Goal: Task Accomplishment & Management: Use online tool/utility

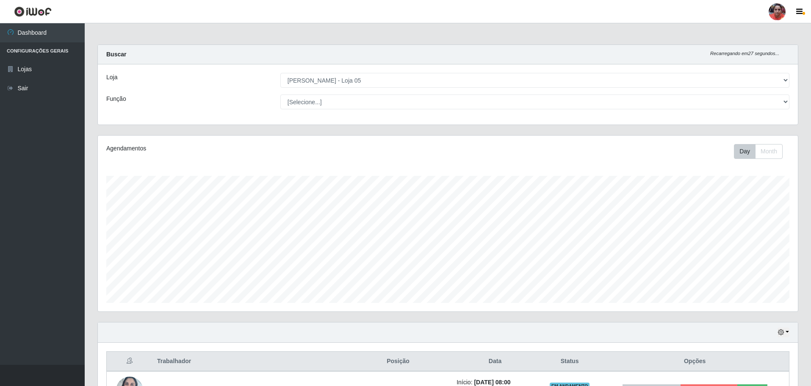
select select "252"
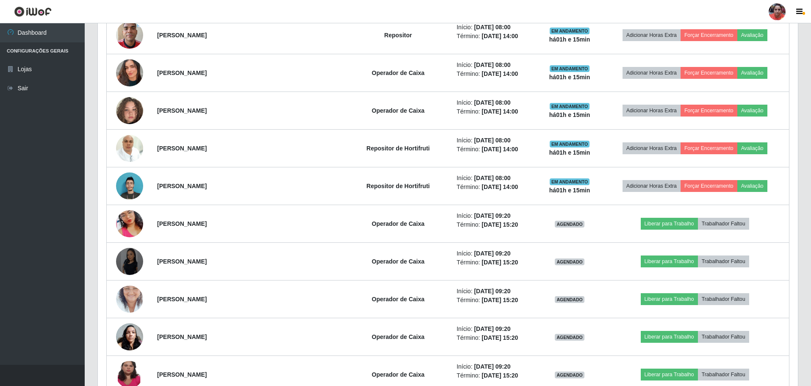
scroll to position [176, 700]
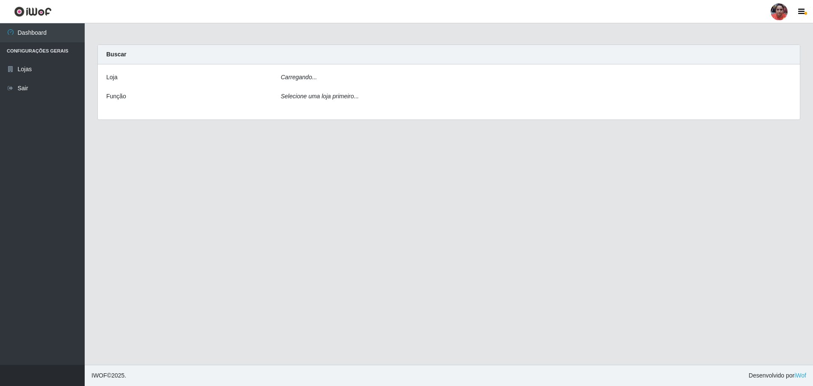
click at [332, 78] on div "Carregando..." at bounding box center [536, 79] width 524 height 12
click at [345, 95] on icon "Selecione uma loja primeiro..." at bounding box center [320, 96] width 78 height 7
click at [342, 83] on div "Carregando..." at bounding box center [536, 79] width 524 height 12
drag, startPoint x: 338, startPoint y: 91, endPoint x: 324, endPoint y: 87, distance: 15.0
click at [335, 91] on div "Loja Carregando... Função Selecione uma loja primeiro..." at bounding box center [449, 91] width 702 height 55
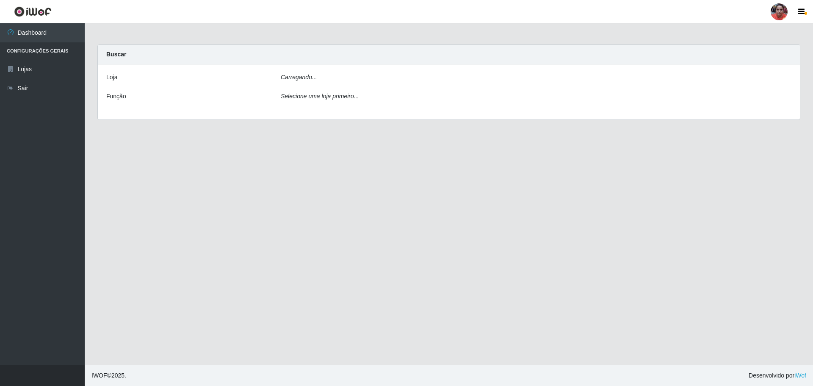
click at [258, 125] on div "Carregando... Buscar Loja Carregando... Função Selecione uma loja primeiro..." at bounding box center [449, 87] width 716 height 86
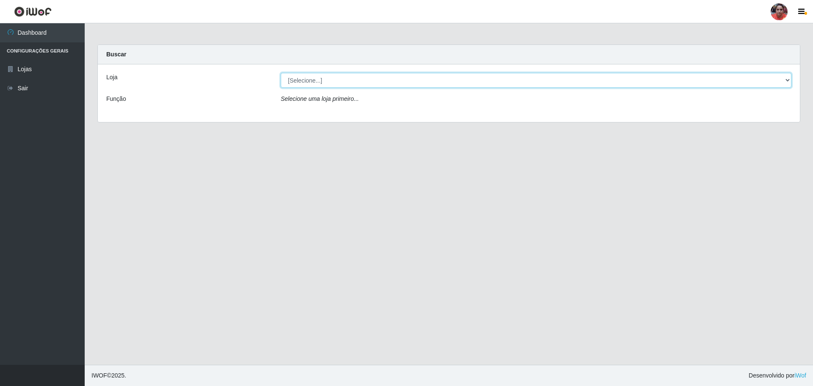
click at [347, 80] on select "[Selecione...] Mar Vermelho - Loja 05" at bounding box center [536, 80] width 511 height 15
select select "252"
click at [281, 73] on select "[Selecione...] Mar Vermelho - Loja 05" at bounding box center [536, 80] width 511 height 15
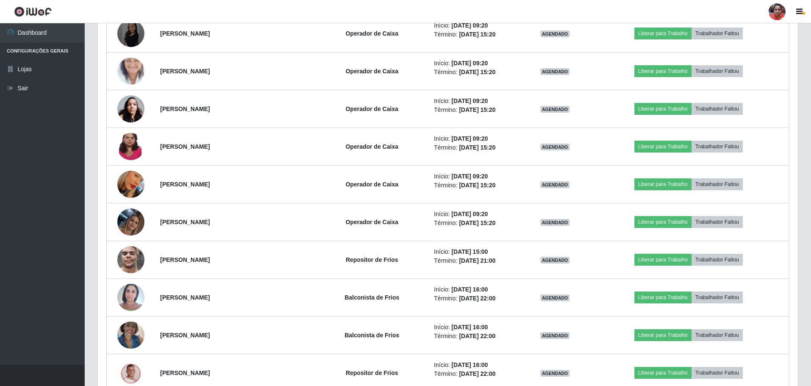
scroll to position [847, 0]
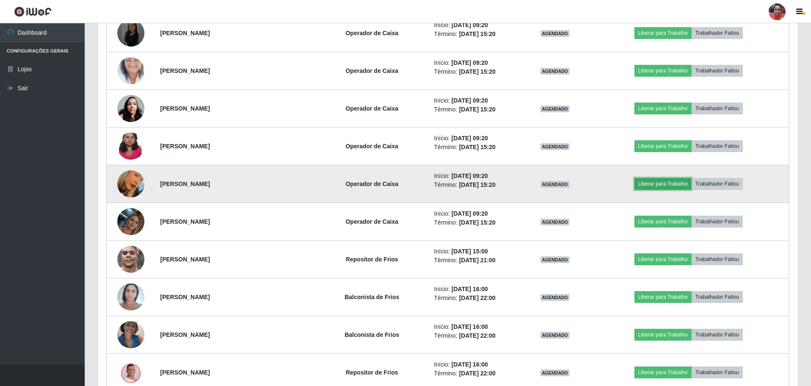
click at [666, 184] on button "Liberar para Trabalho" at bounding box center [663, 184] width 57 height 12
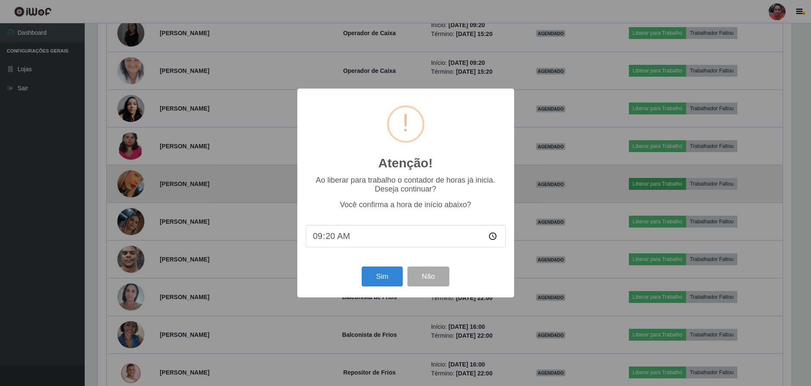
scroll to position [176, 696]
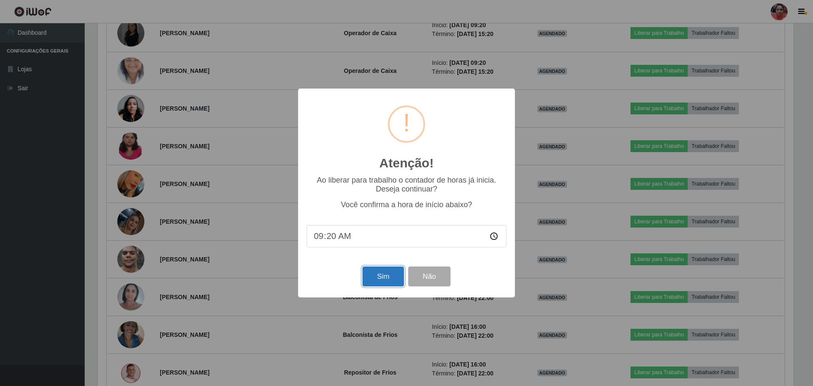
click at [385, 269] on button "Sim" at bounding box center [383, 276] width 41 height 20
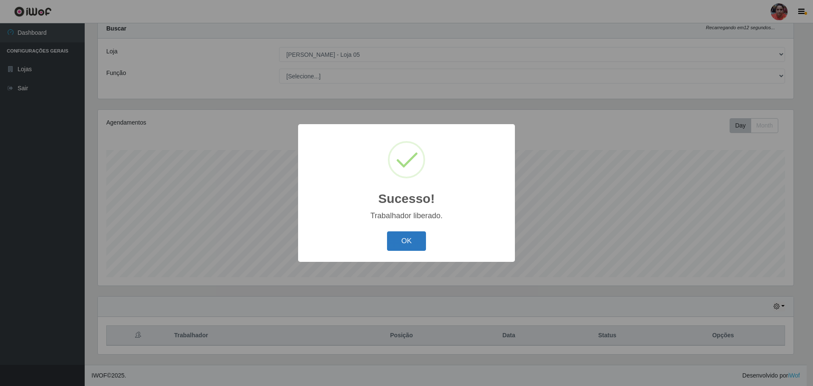
click at [407, 239] on button "OK" at bounding box center [406, 241] width 39 height 20
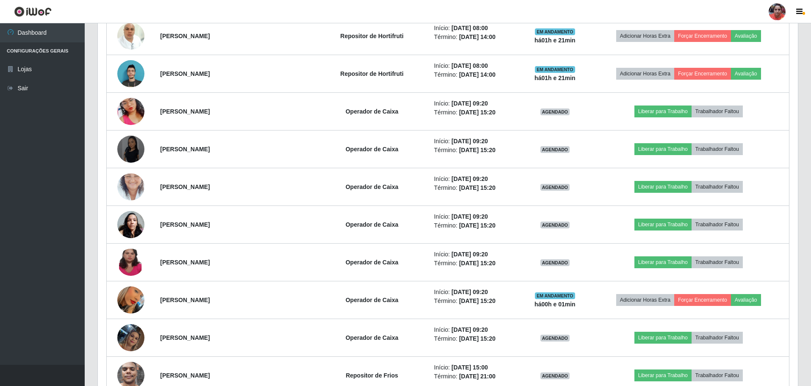
scroll to position [746, 0]
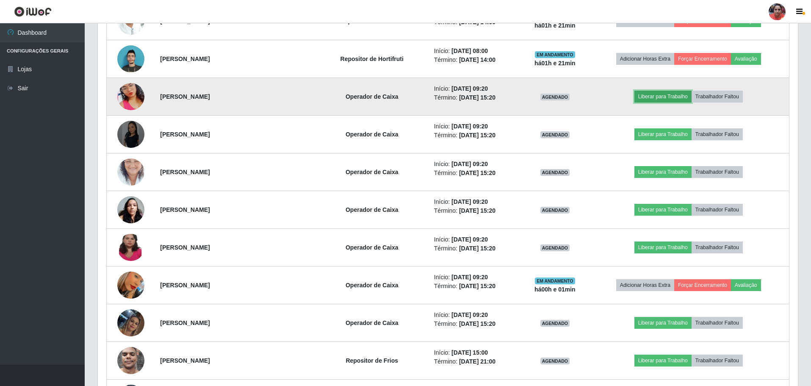
click at [652, 100] on button "Liberar para Trabalho" at bounding box center [663, 97] width 57 height 12
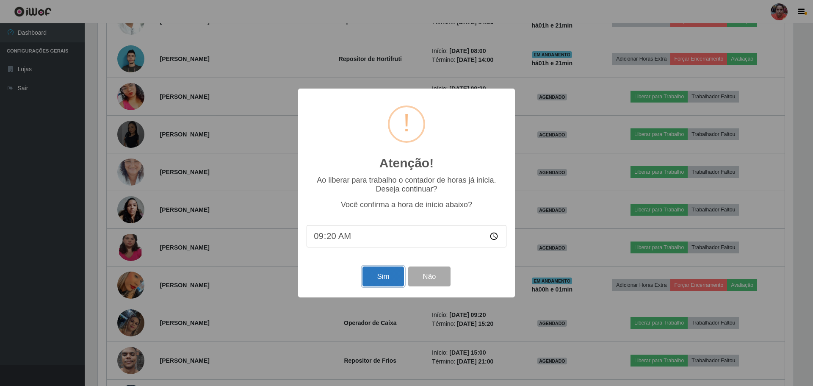
click at [389, 272] on button "Sim" at bounding box center [383, 276] width 41 height 20
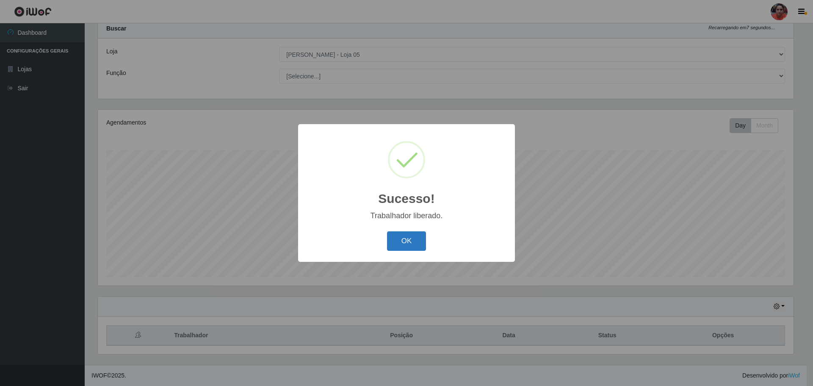
click at [411, 236] on button "OK" at bounding box center [406, 241] width 39 height 20
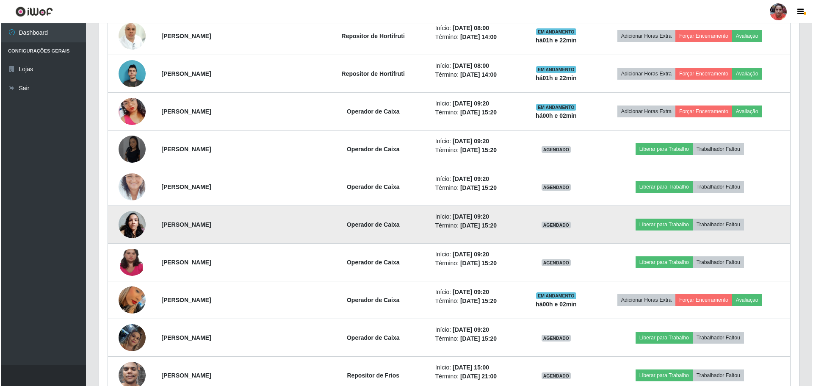
scroll to position [746, 0]
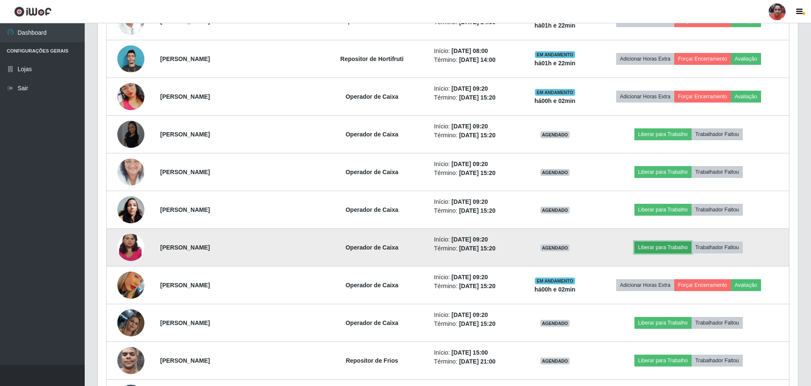
click at [663, 246] on button "Liberar para Trabalho" at bounding box center [663, 247] width 57 height 12
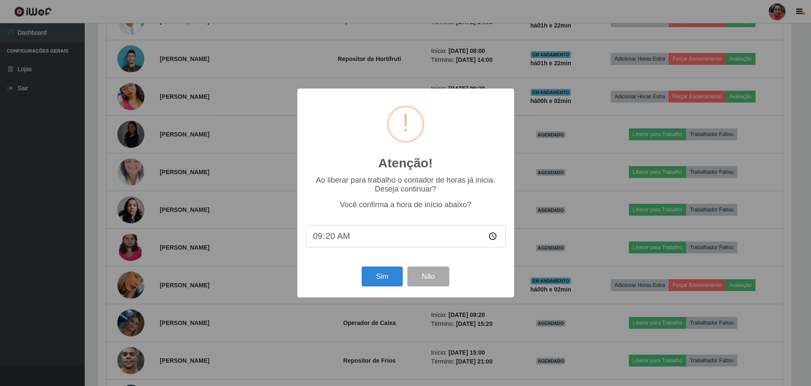
scroll to position [176, 696]
click at [399, 277] on button "Sim" at bounding box center [383, 276] width 41 height 20
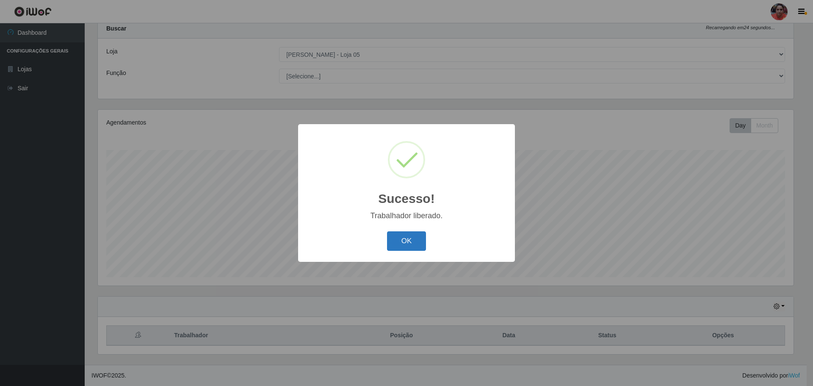
click at [421, 245] on button "OK" at bounding box center [406, 241] width 39 height 20
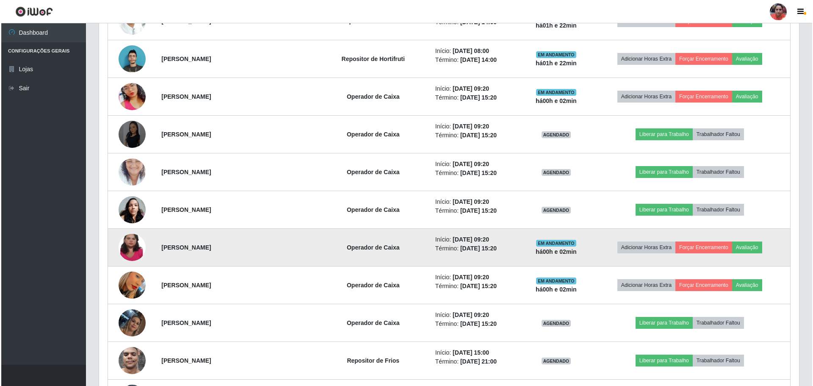
scroll to position [831, 0]
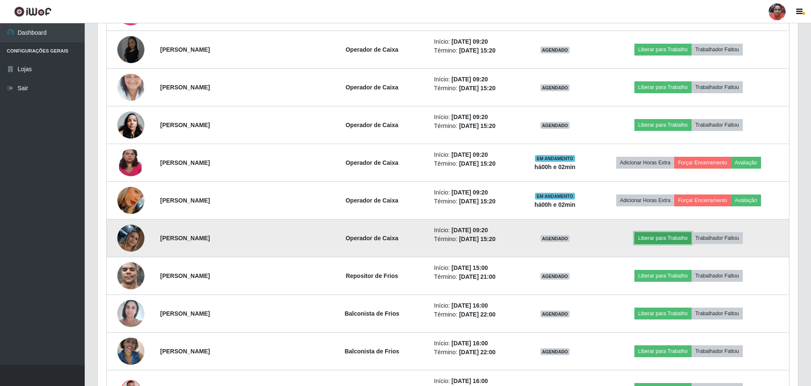
click at [651, 239] on button "Liberar para Trabalho" at bounding box center [663, 238] width 57 height 12
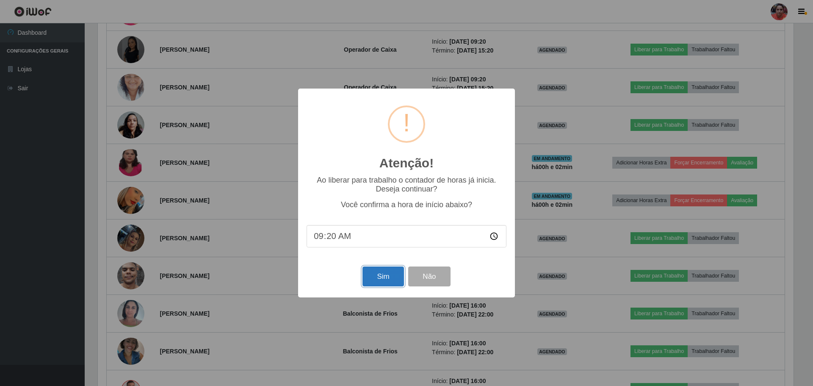
click at [387, 281] on button "Sim" at bounding box center [383, 276] width 41 height 20
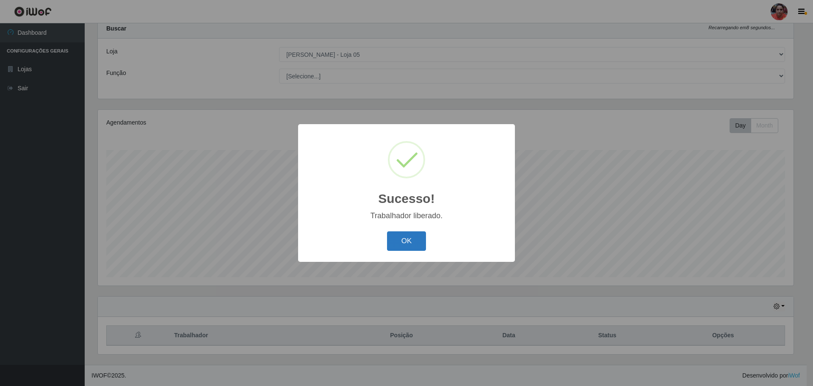
click at [410, 244] on button "OK" at bounding box center [406, 241] width 39 height 20
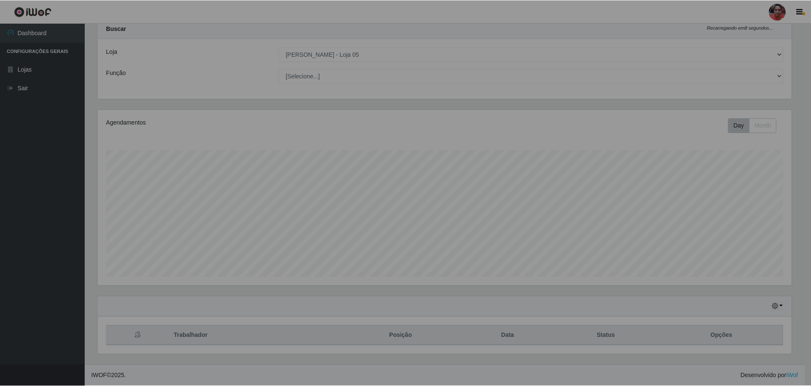
scroll to position [0, 0]
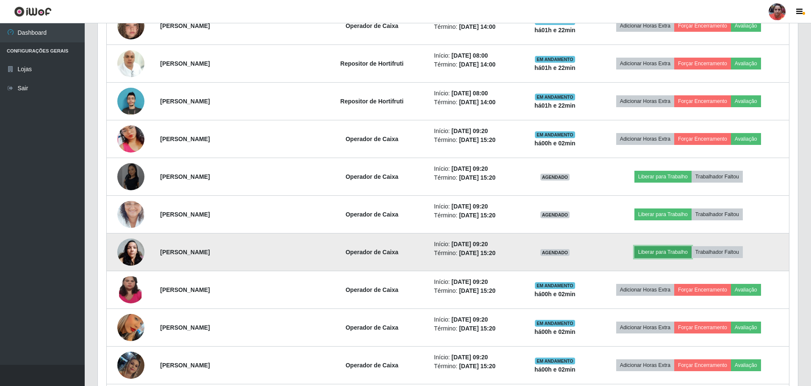
click at [651, 255] on button "Liberar para Trabalho" at bounding box center [663, 252] width 57 height 12
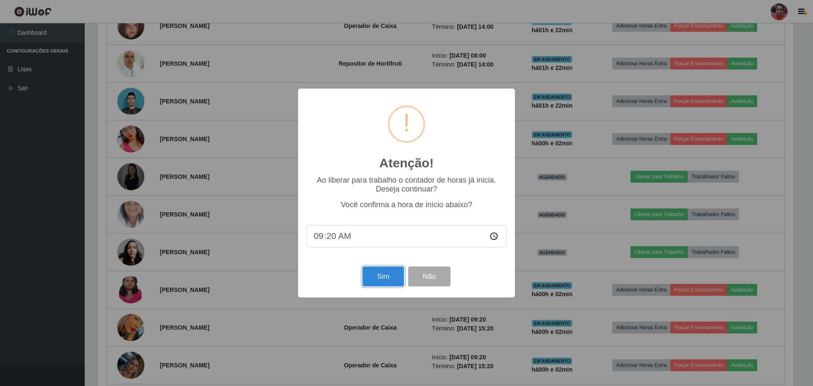
click at [376, 283] on button "Sim" at bounding box center [383, 276] width 41 height 20
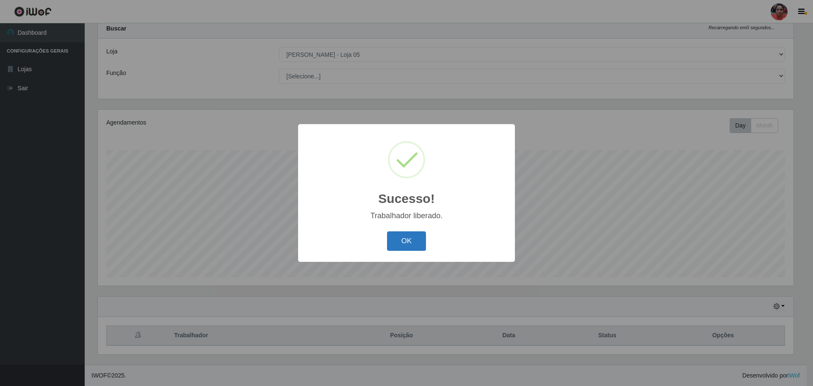
click at [400, 237] on button "OK" at bounding box center [406, 241] width 39 height 20
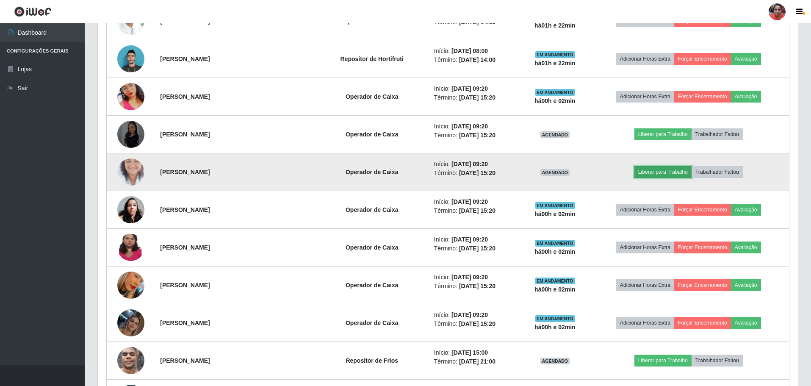
click at [685, 171] on button "Liberar para Trabalho" at bounding box center [663, 172] width 57 height 12
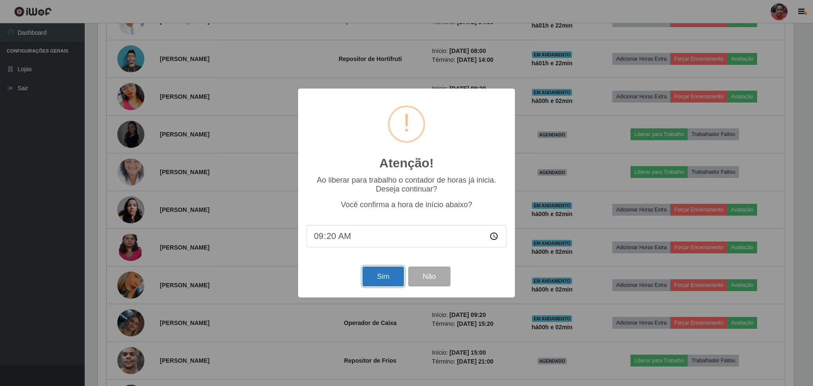
click at [392, 276] on button "Sim" at bounding box center [383, 276] width 41 height 20
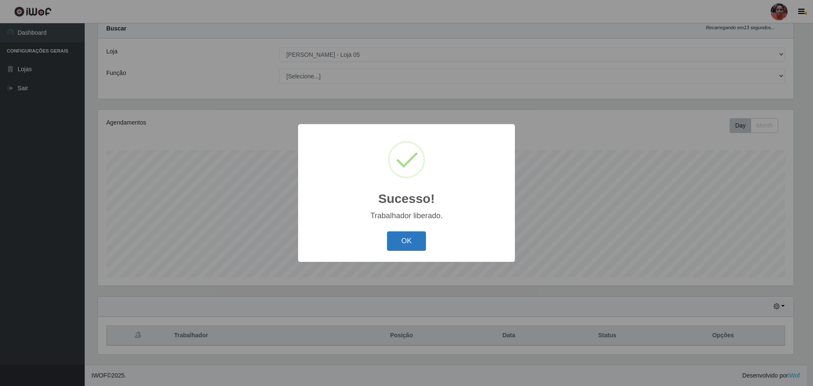
click at [416, 237] on button "OK" at bounding box center [406, 241] width 39 height 20
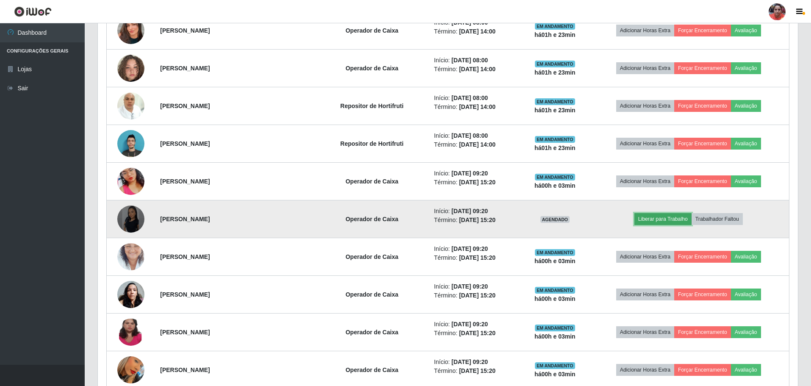
click at [658, 217] on button "Liberar para Trabalho" at bounding box center [663, 219] width 57 height 12
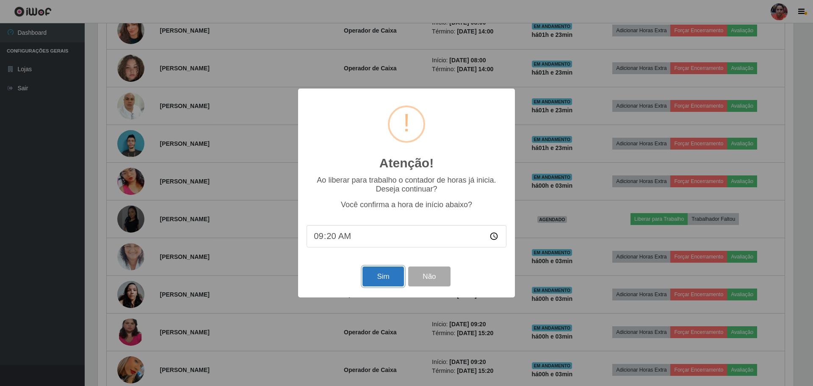
click at [390, 274] on button "Sim" at bounding box center [383, 276] width 41 height 20
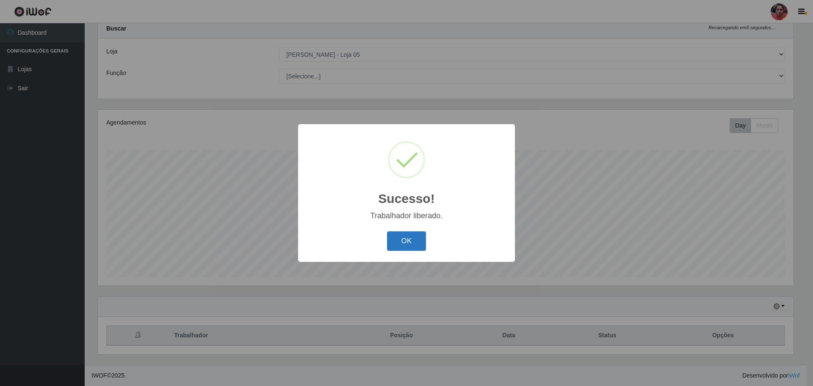
click at [400, 236] on button "OK" at bounding box center [406, 241] width 39 height 20
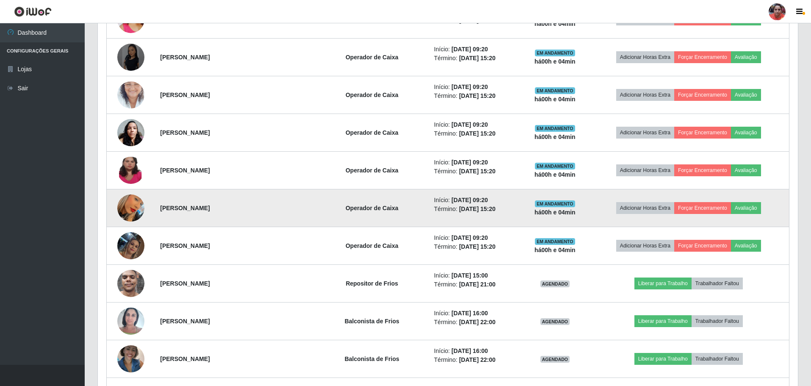
scroll to position [873, 0]
